Goal: Task Accomplishment & Management: Manage account settings

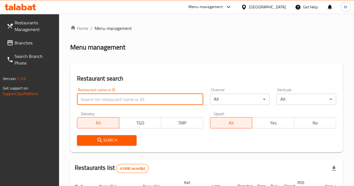
click at [118, 96] on input "search" at bounding box center [140, 99] width 126 height 11
click button "Search" at bounding box center [107, 140] width 60 height 10
click at [131, 101] on input "baba" at bounding box center [140, 99] width 126 height 11
click at [120, 99] on input "baba" at bounding box center [140, 99] width 126 height 11
type input "b"
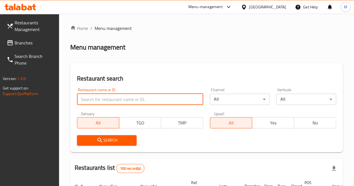
paste input "689288"
type input "689288"
click button "Search" at bounding box center [107, 140] width 60 height 10
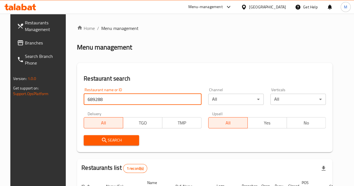
scroll to position [64, 0]
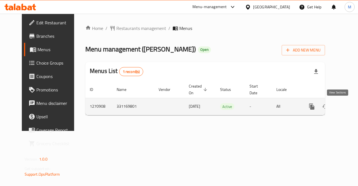
click at [349, 106] on icon "enhanced table" at bounding box center [352, 106] width 7 height 7
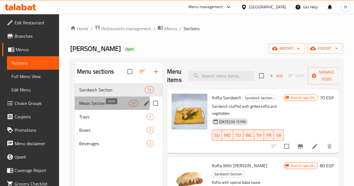
click at [129, 106] on span "17" at bounding box center [133, 103] width 8 height 5
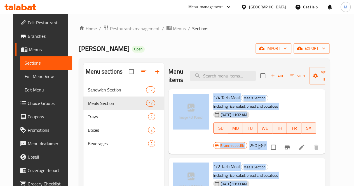
drag, startPoint x: 338, startPoint y: 89, endPoint x: 346, endPoint y: 153, distance: 64.9
click at [341, 153] on div "Home / Restaurants management / Menus / Sections Baba Open import export Menu s…" at bounding box center [204, 139] width 273 height 251
click at [266, 142] on div "Branch specific 250 EGP" at bounding box center [239, 146] width 53 height 8
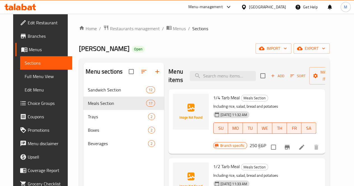
click at [258, 51] on div "Baba Open import export" at bounding box center [204, 48] width 251 height 10
click at [83, 30] on link "Home" at bounding box center [88, 28] width 18 height 7
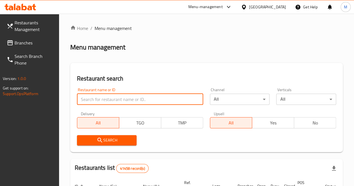
click at [112, 96] on input "search" at bounding box center [140, 99] width 126 height 11
paste input "503374"
type input "503374"
click button "Search" at bounding box center [107, 140] width 60 height 10
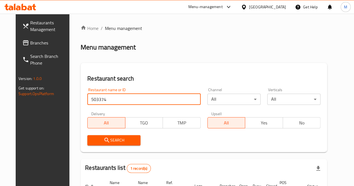
scroll to position [59, 0]
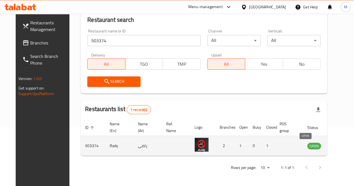
click at [307, 146] on span "OPEN" at bounding box center [314, 146] width 14 height 6
click at [337, 143] on icon "enhanced table" at bounding box center [340, 146] width 7 height 7
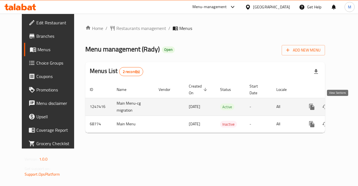
click at [349, 109] on icon "enhanced table" at bounding box center [352, 107] width 7 height 7
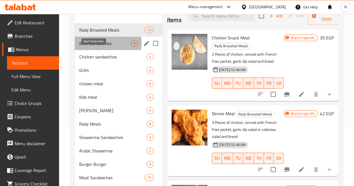
click at [106, 47] on span "Beef Sandwiches" at bounding box center [105, 43] width 52 height 7
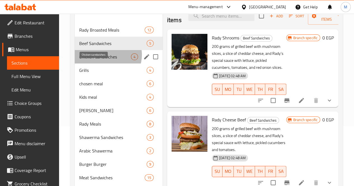
click at [107, 60] on span "Chicken sandwiches" at bounding box center [105, 56] width 52 height 7
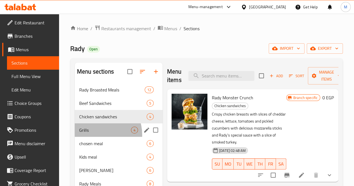
click at [97, 137] on div "Grills 4" at bounding box center [119, 129] width 88 height 13
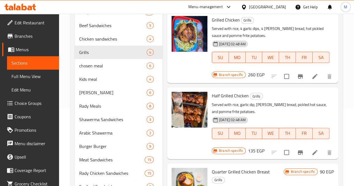
scroll to position [78, 0]
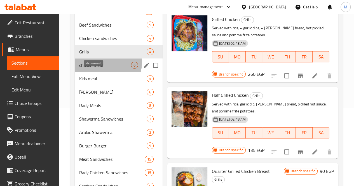
click at [94, 69] on span "chosen meal" at bounding box center [105, 65] width 52 height 7
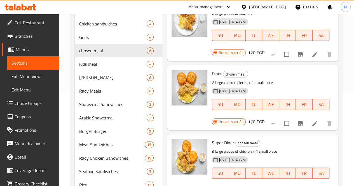
scroll to position [94, 0]
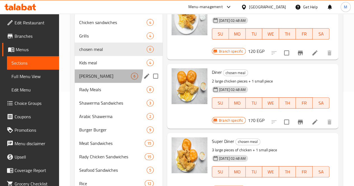
click at [102, 78] on div "[PERSON_NAME] 6" at bounding box center [119, 75] width 88 height 13
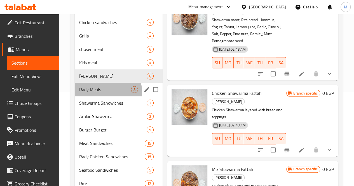
click at [106, 96] on div "Rady Meals 8" at bounding box center [119, 89] width 88 height 13
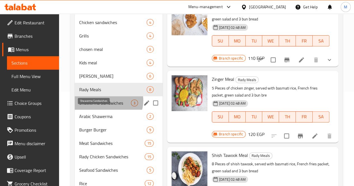
click at [108, 106] on span "Shawerma Sandwiches" at bounding box center [105, 103] width 52 height 7
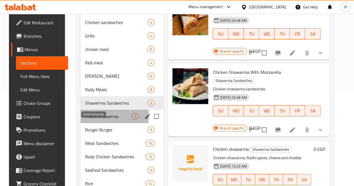
click at [108, 120] on span "Arabic Shawerma" at bounding box center [108, 116] width 47 height 7
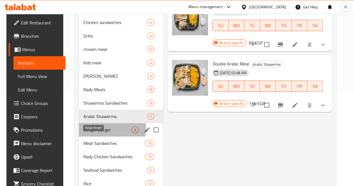
click at [106, 133] on span "Burger Burger" at bounding box center [107, 130] width 48 height 7
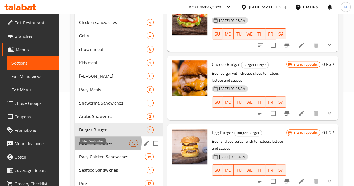
click at [106, 147] on span "Meat Sandwiches" at bounding box center [104, 143] width 50 height 7
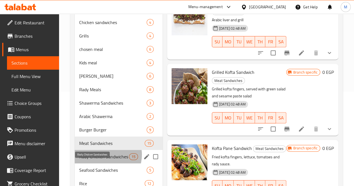
click at [105, 160] on span "Rady Chicken Sandwiches" at bounding box center [104, 156] width 50 height 7
